Goal: Navigation & Orientation: Go to known website

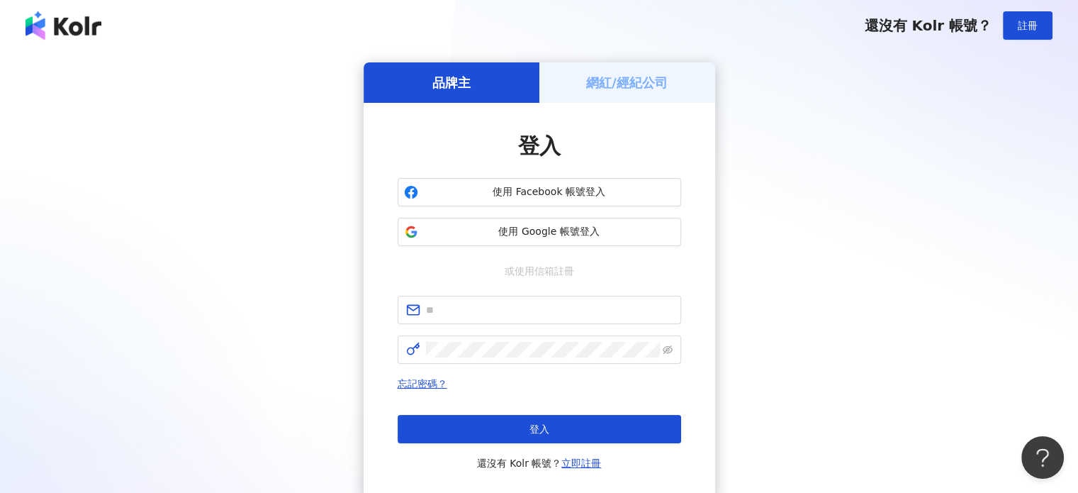
click at [596, 79] on h5 "網紅/經紀公司" at bounding box center [627, 83] width 82 height 18
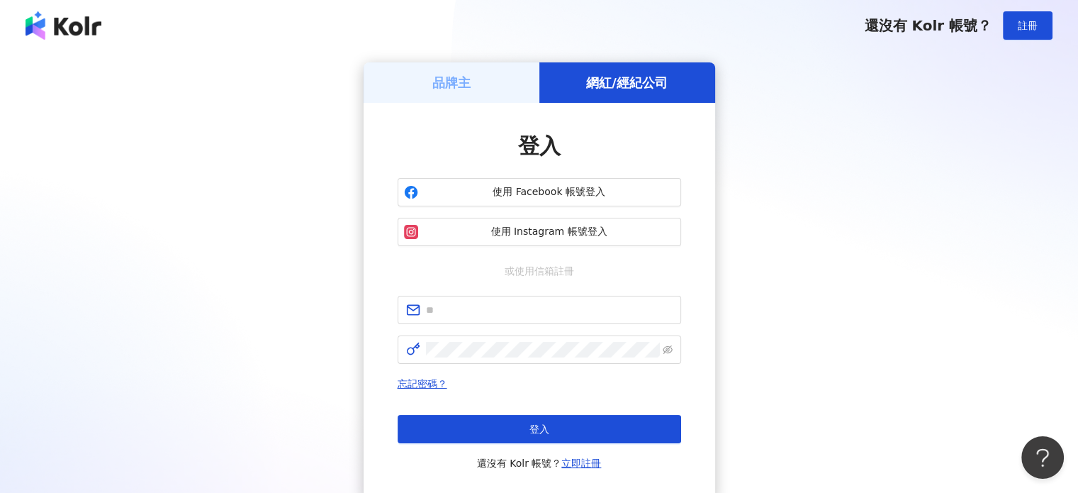
click at [510, 84] on div "品牌主" at bounding box center [452, 82] width 176 height 40
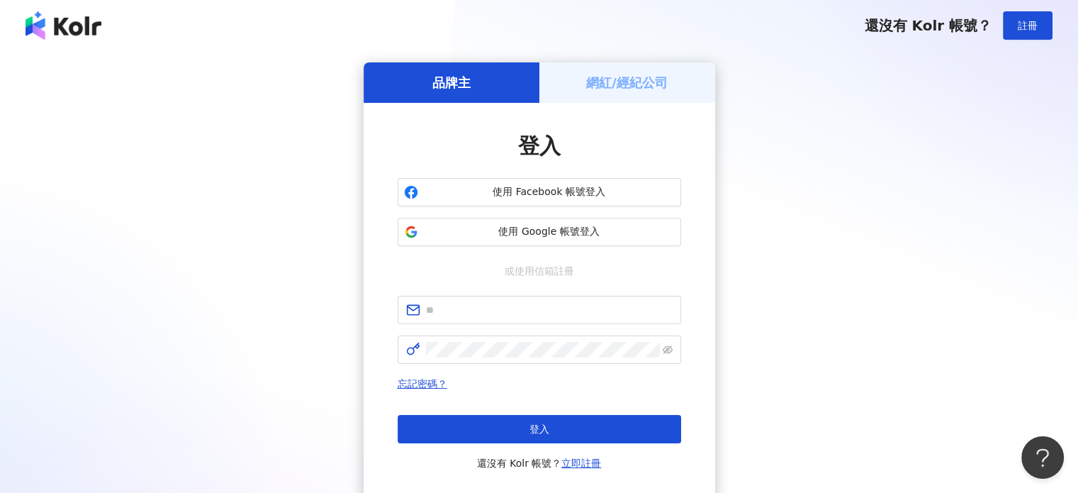
click at [637, 74] on h5 "網紅/經紀公司" at bounding box center [627, 83] width 82 height 18
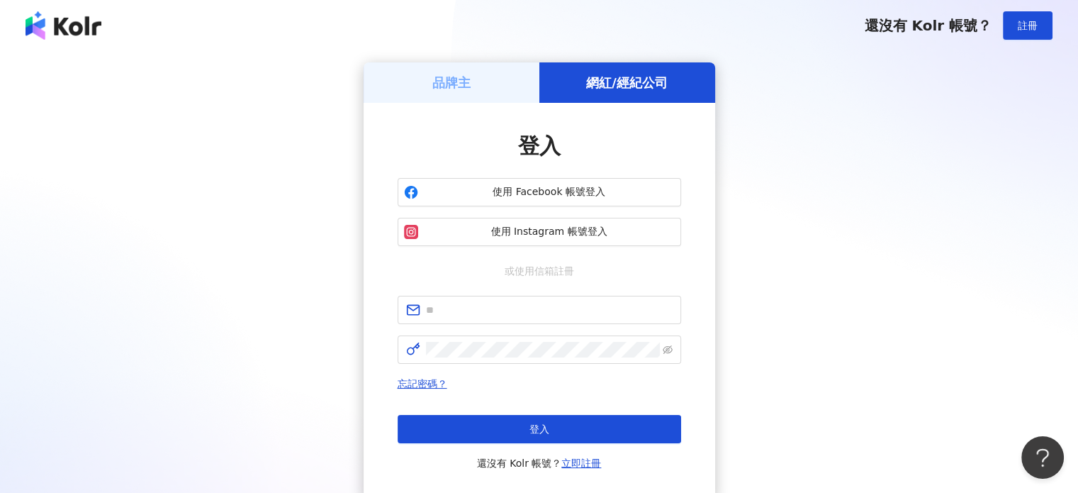
click at [501, 72] on div "品牌主" at bounding box center [452, 82] width 176 height 40
